Goal: Find specific page/section: Find specific page/section

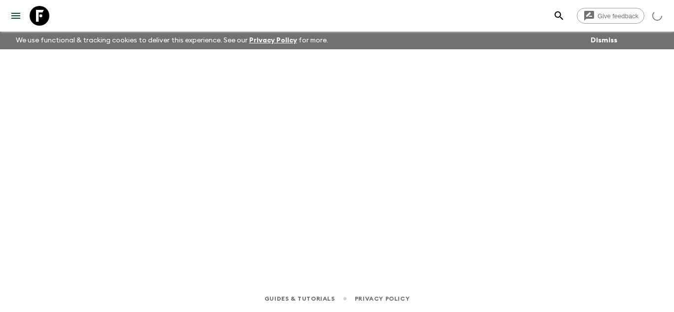
click at [41, 8] on icon at bounding box center [40, 16] width 20 height 20
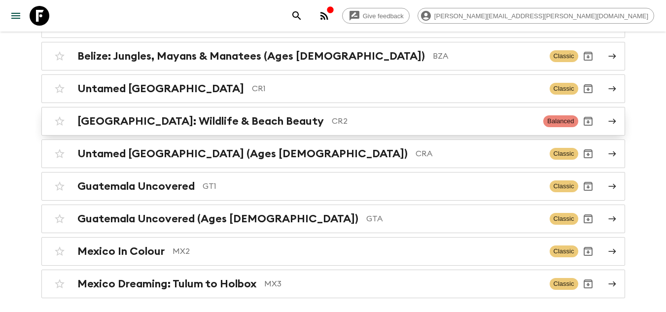
scroll to position [148, 0]
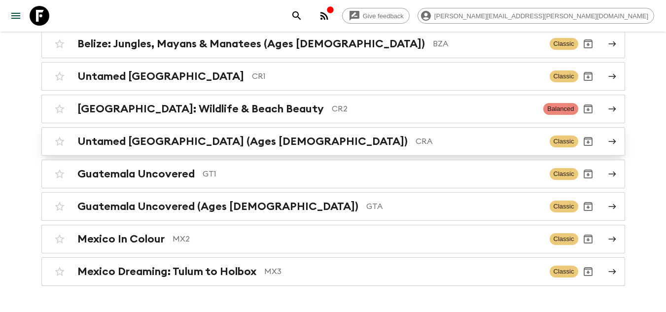
click at [416, 136] on p "CRA" at bounding box center [479, 142] width 126 height 12
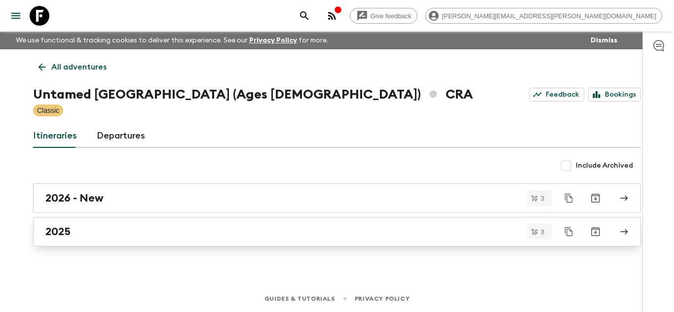
click at [73, 229] on div "2025" at bounding box center [327, 231] width 564 height 13
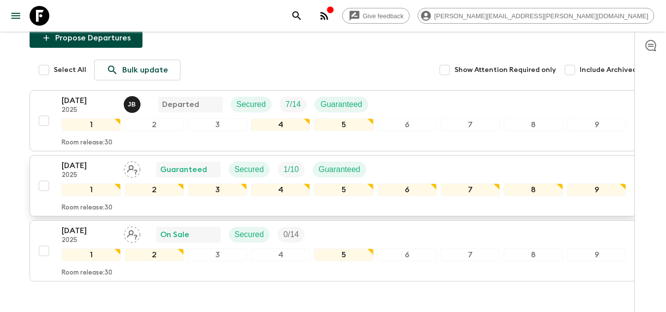
scroll to position [148, 0]
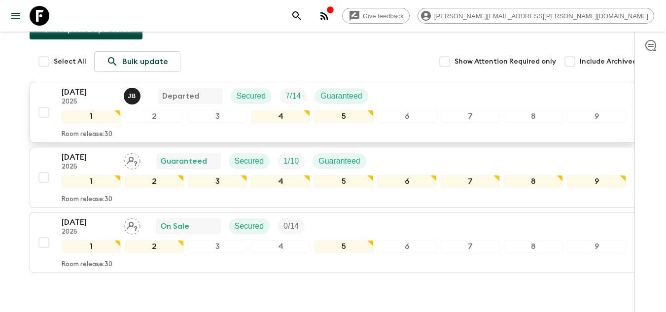
click at [68, 86] on p "21 Aug 2025" at bounding box center [89, 92] width 54 height 12
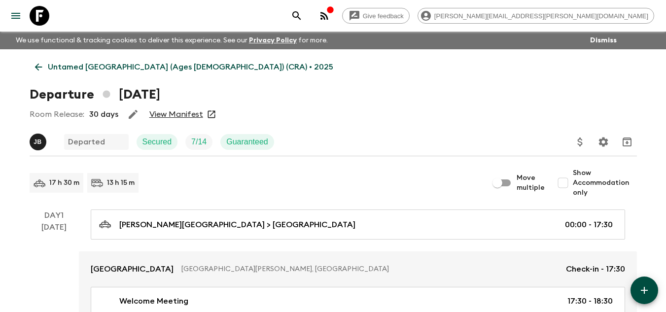
click at [169, 111] on link "View Manifest" at bounding box center [176, 114] width 54 height 10
